Goal: Transaction & Acquisition: Purchase product/service

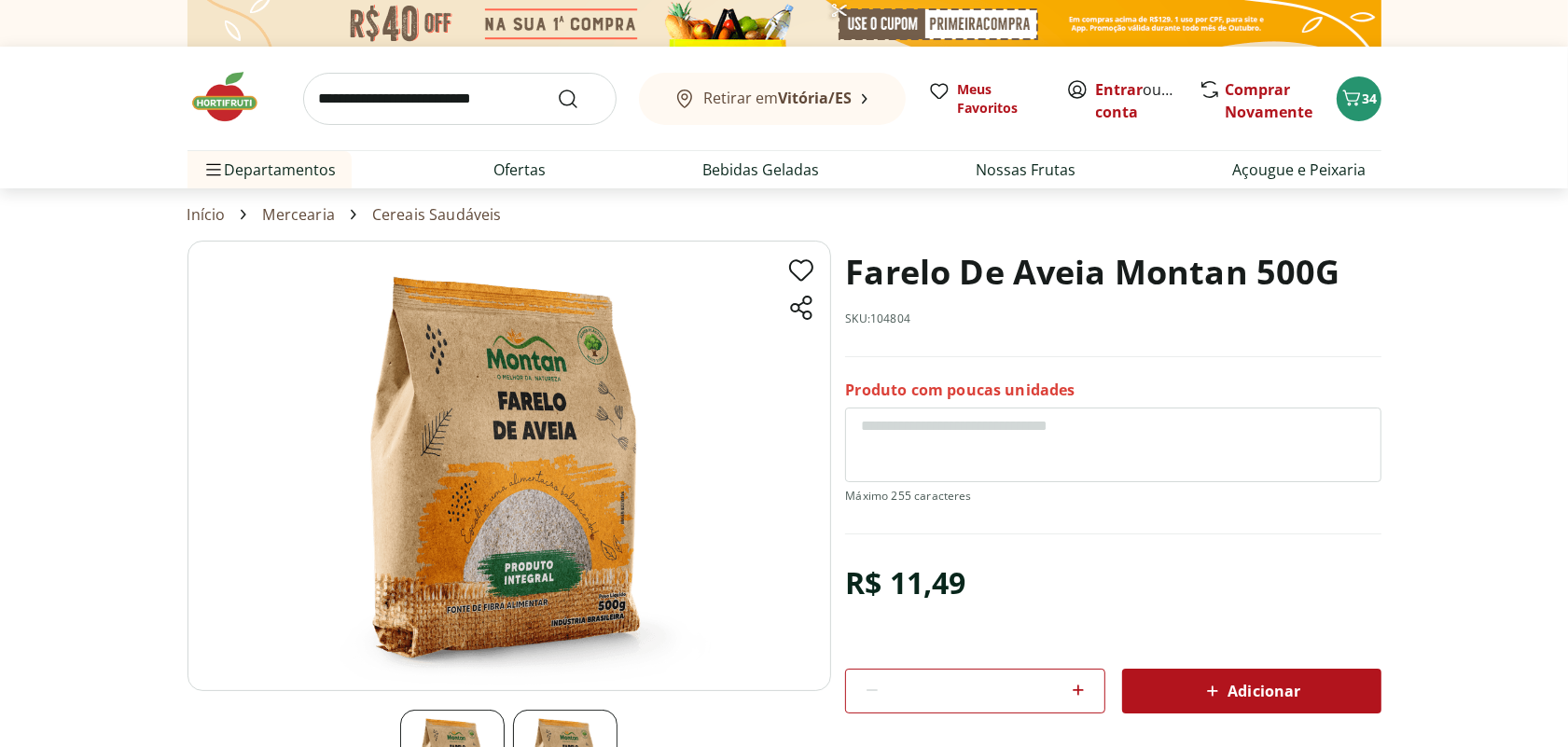
click at [1173, 708] on div "Adicionar" at bounding box center [1251, 691] width 230 height 34
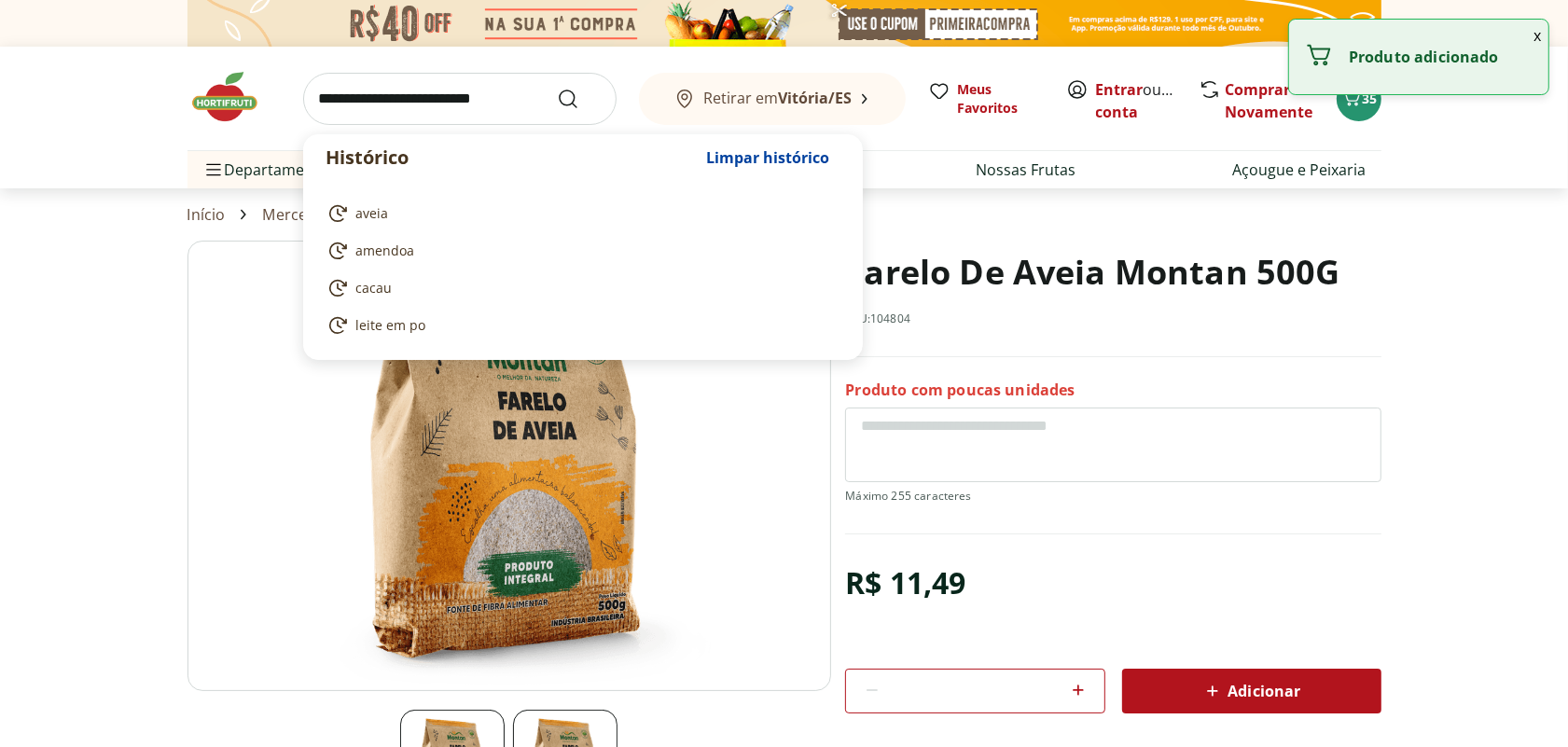
click at [461, 96] on input "search" at bounding box center [460, 98] width 314 height 52
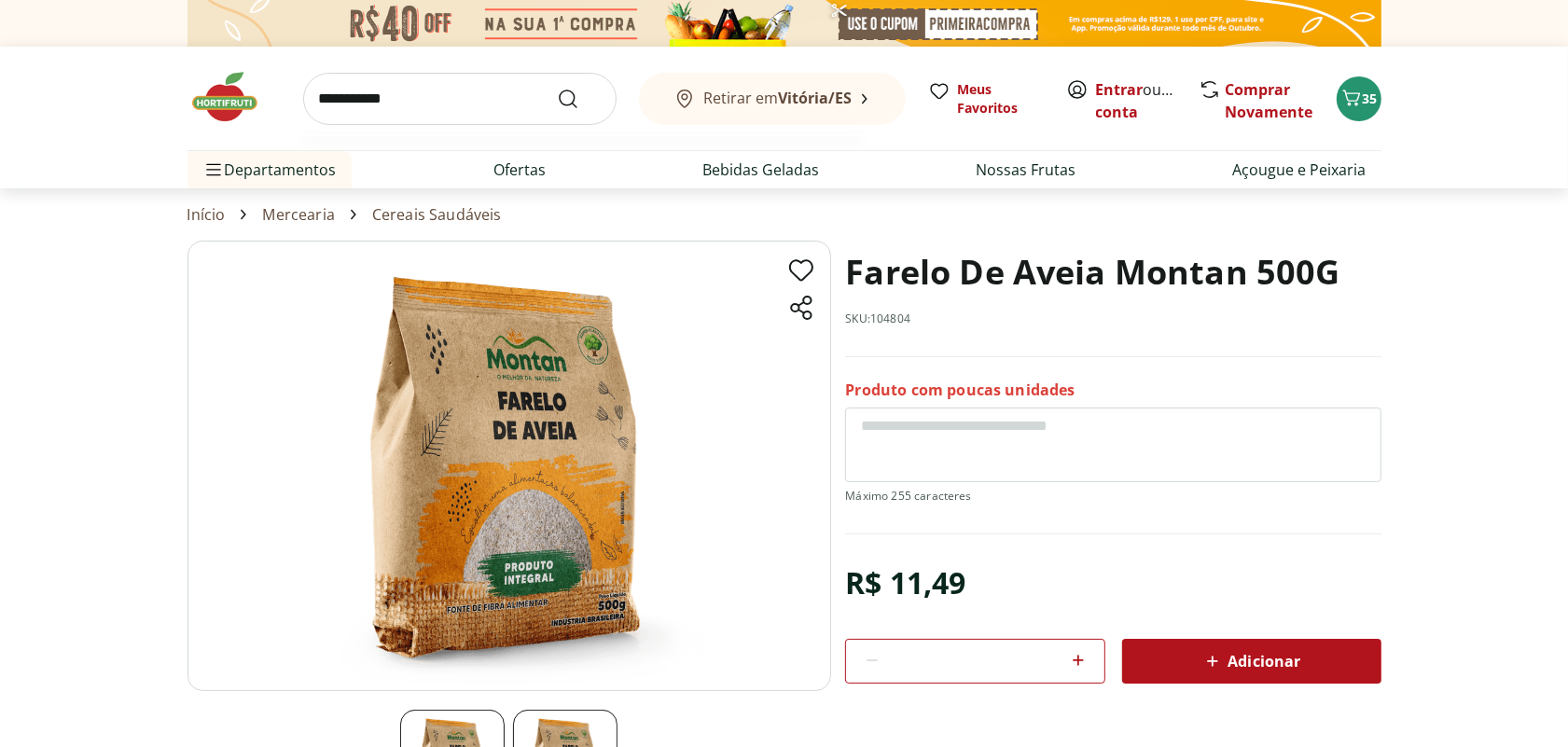
type input "**********"
click at [557, 88] on button "Submit Search" at bounding box center [578, 99] width 44 height 23
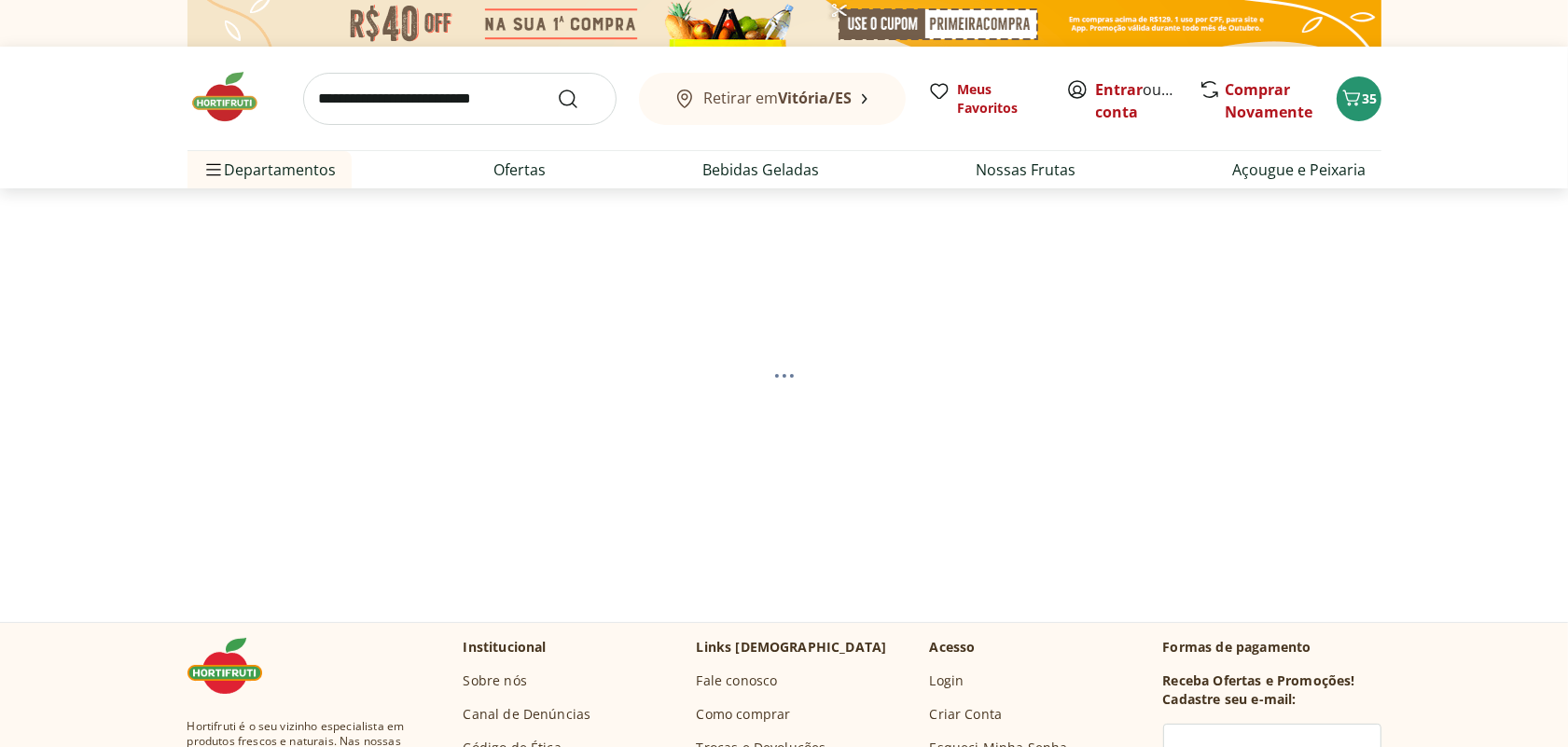
select select "**********"
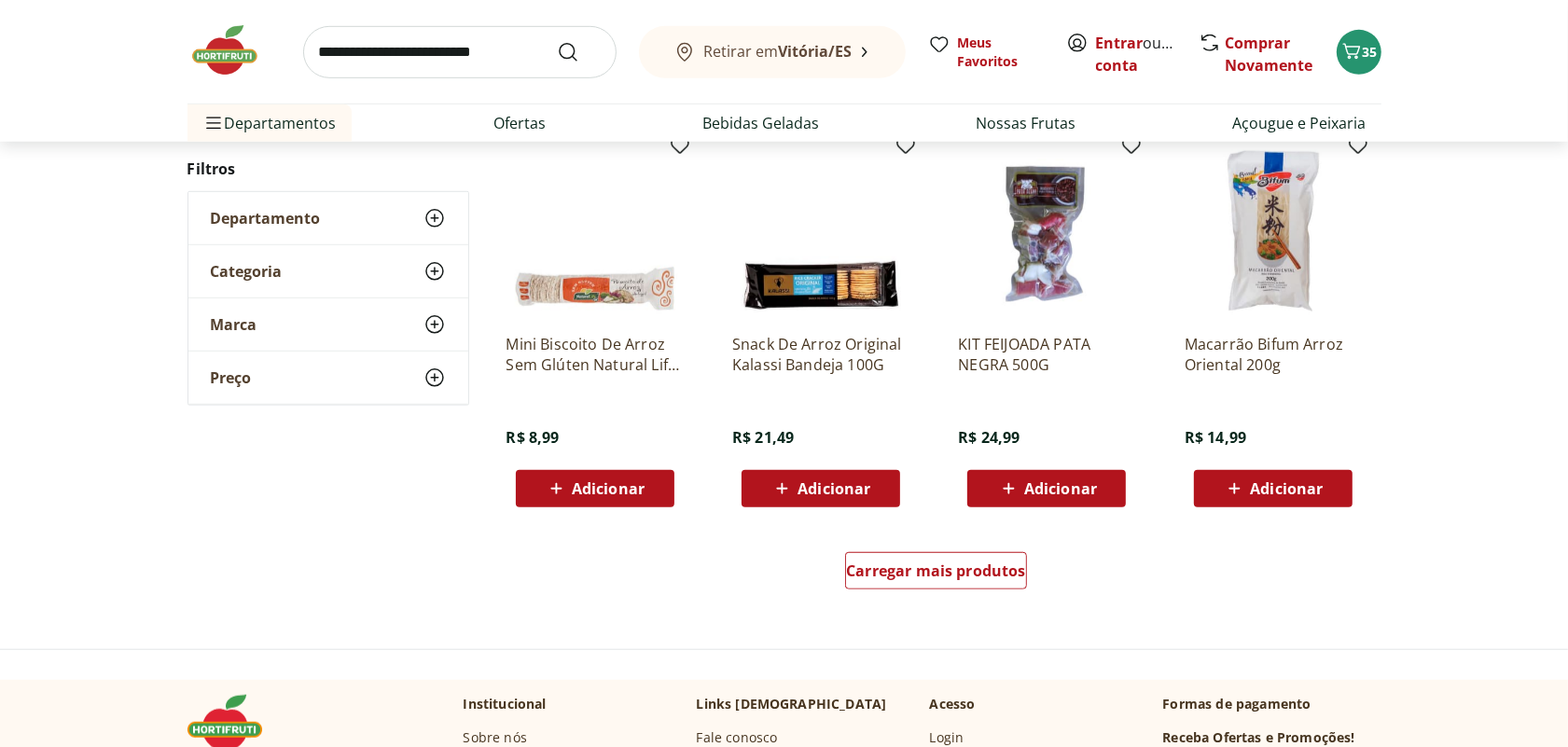
scroll to position [1399, 0]
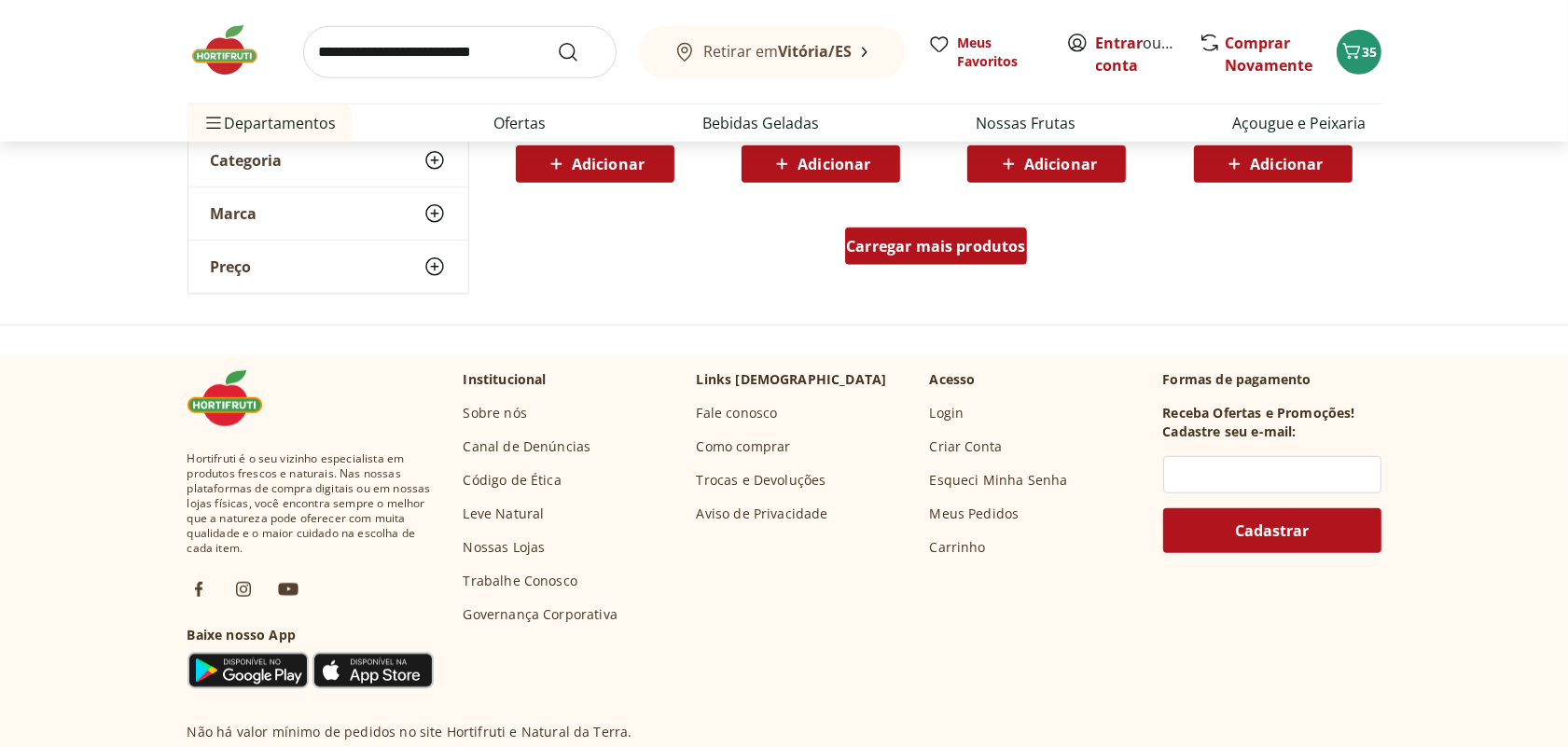
click at [961, 253] on span "Carregar mais produtos" at bounding box center [936, 247] width 180 height 15
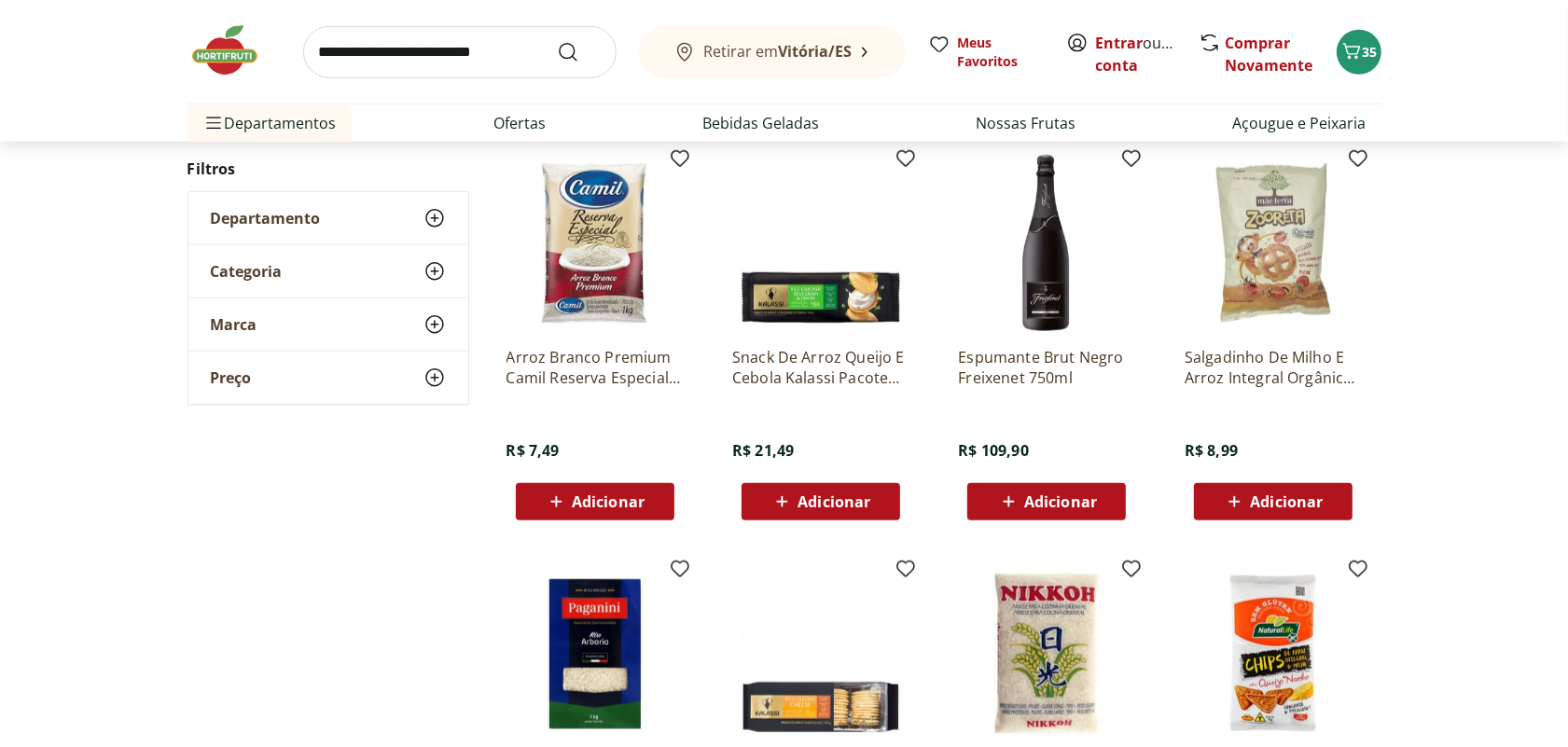
scroll to position [1517, 0]
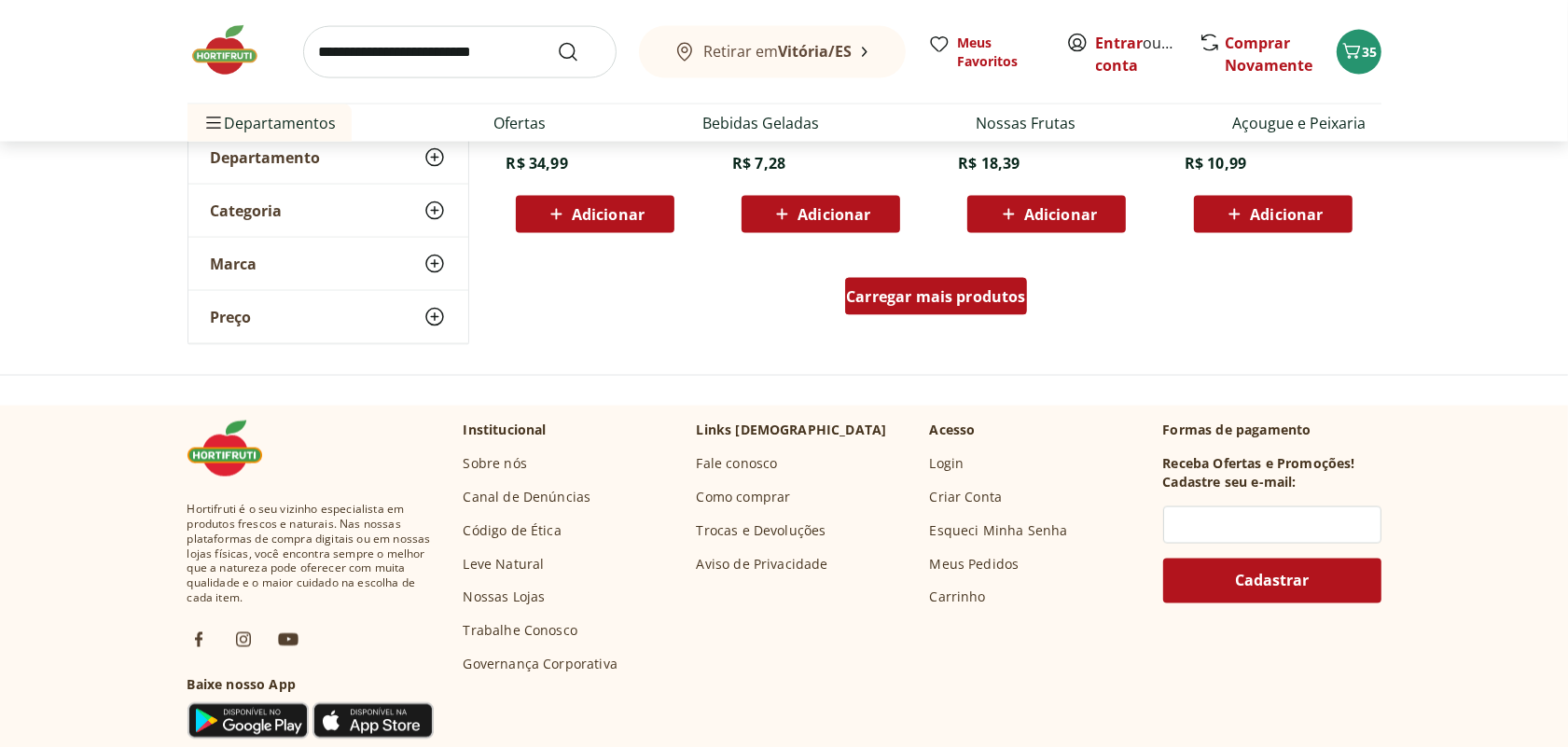
click at [974, 292] on span "Carregar mais produtos" at bounding box center [936, 297] width 180 height 15
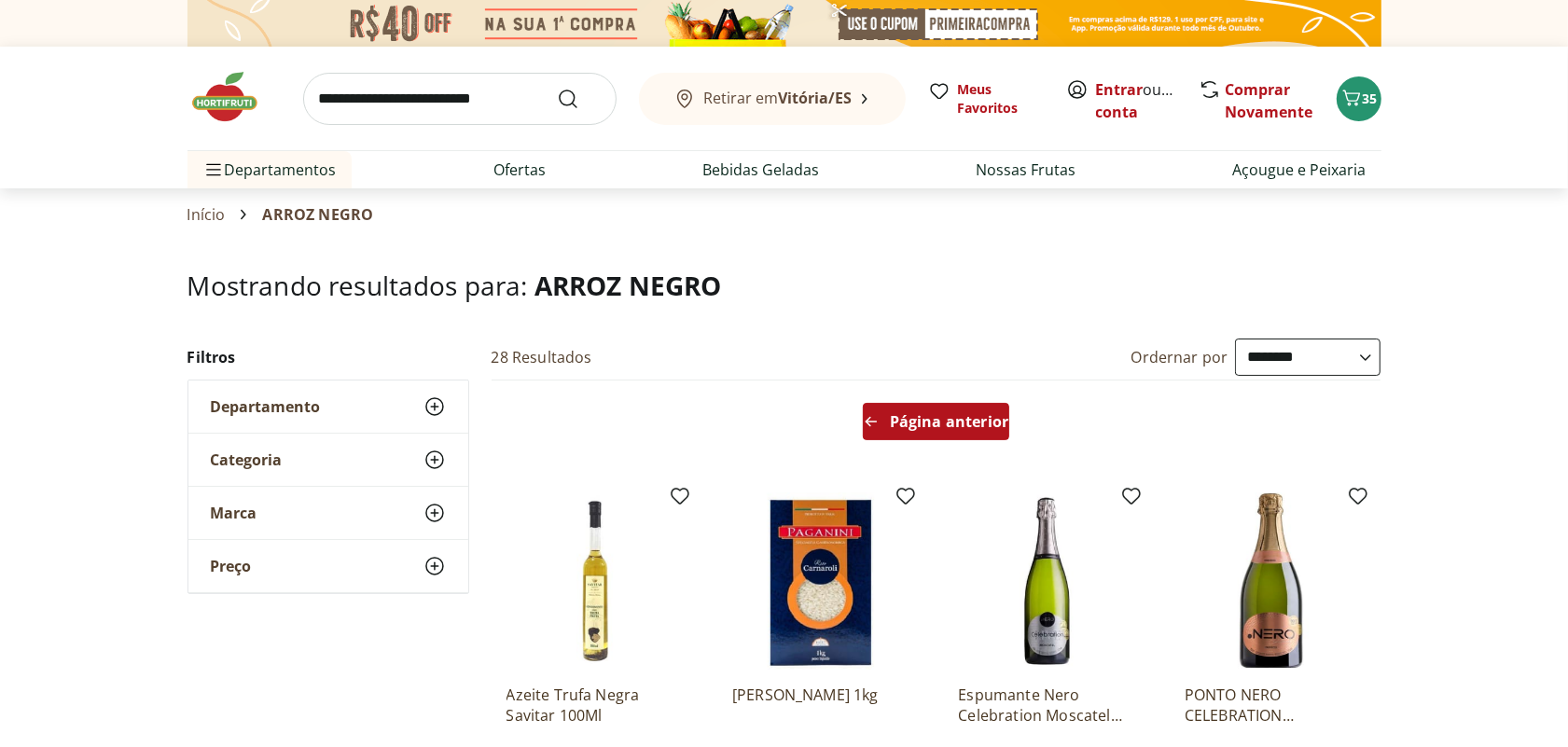
click at [962, 423] on span "Página anterior" at bounding box center [948, 422] width 118 height 15
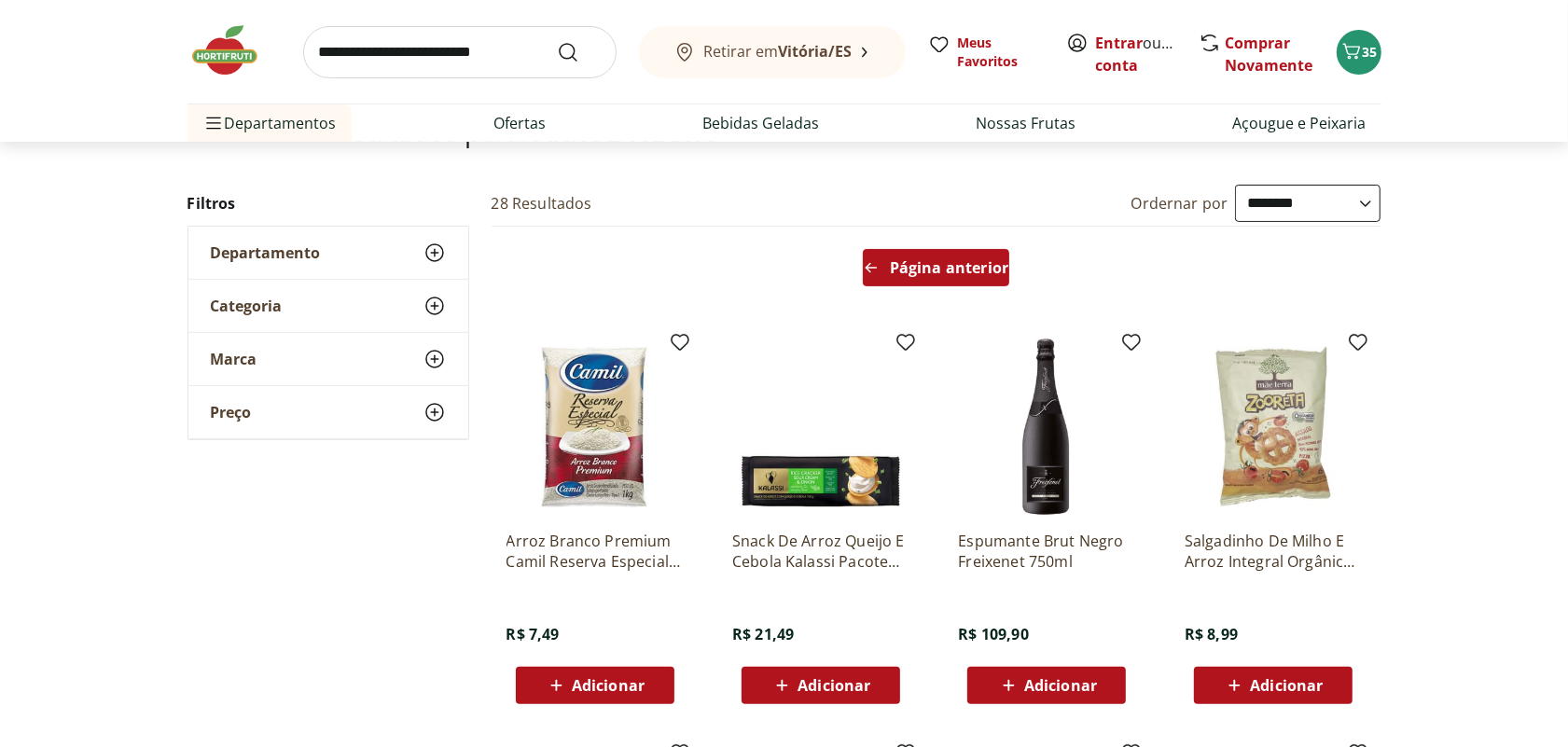
scroll to position [116, 0]
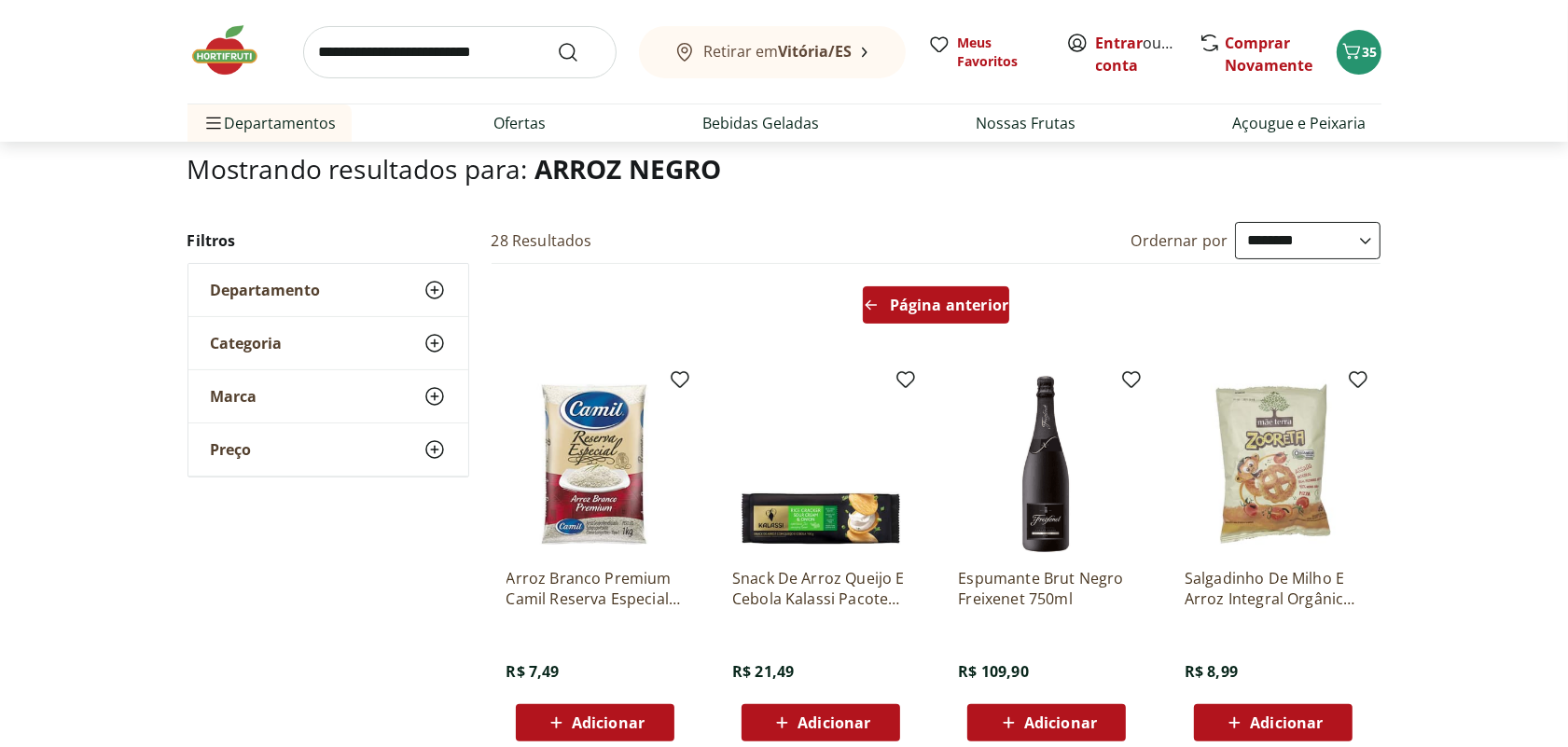
click at [907, 323] on link "Página anterior" at bounding box center [936, 308] width 146 height 44
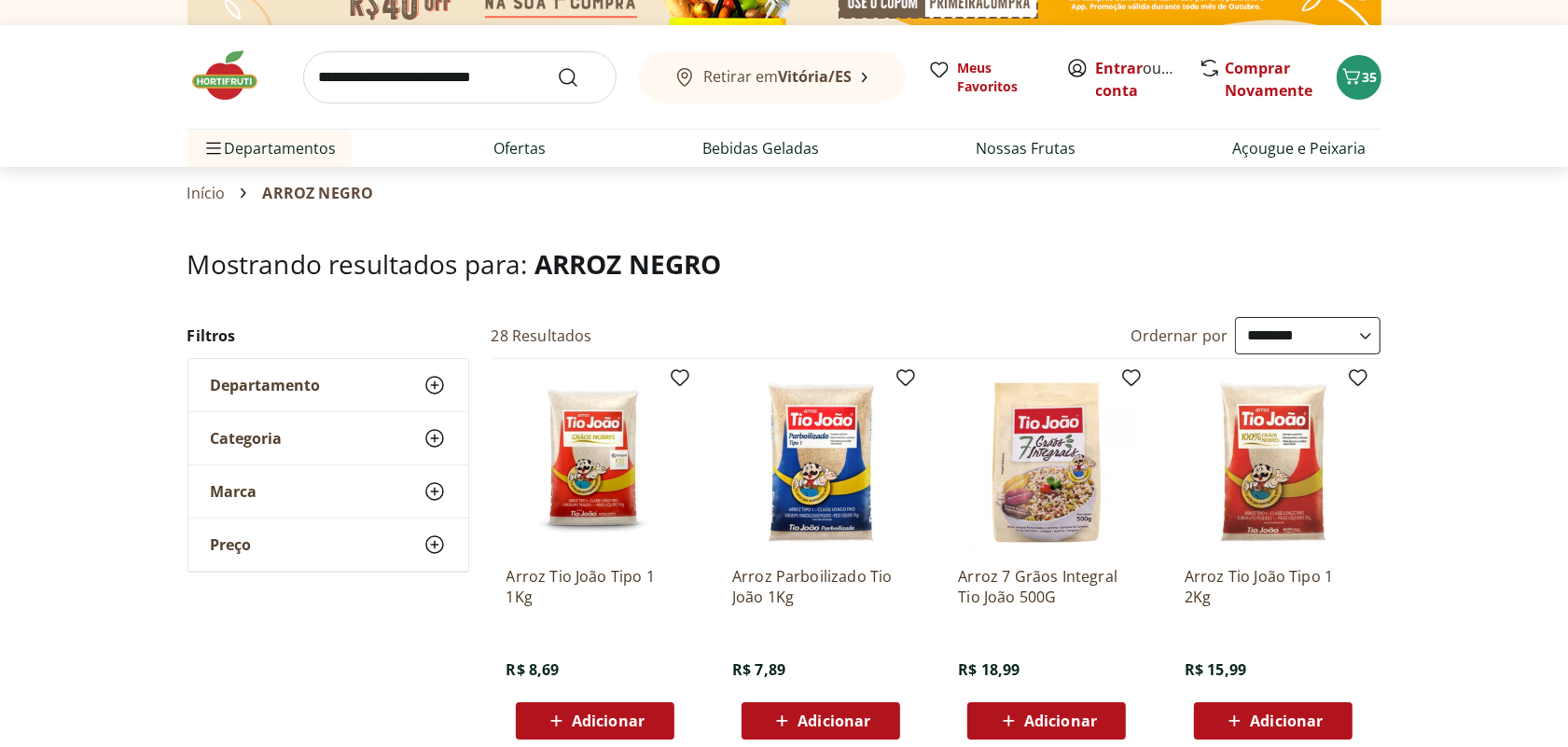
scroll to position [0, 0]
